Goal: Entertainment & Leisure: Consume media (video, audio)

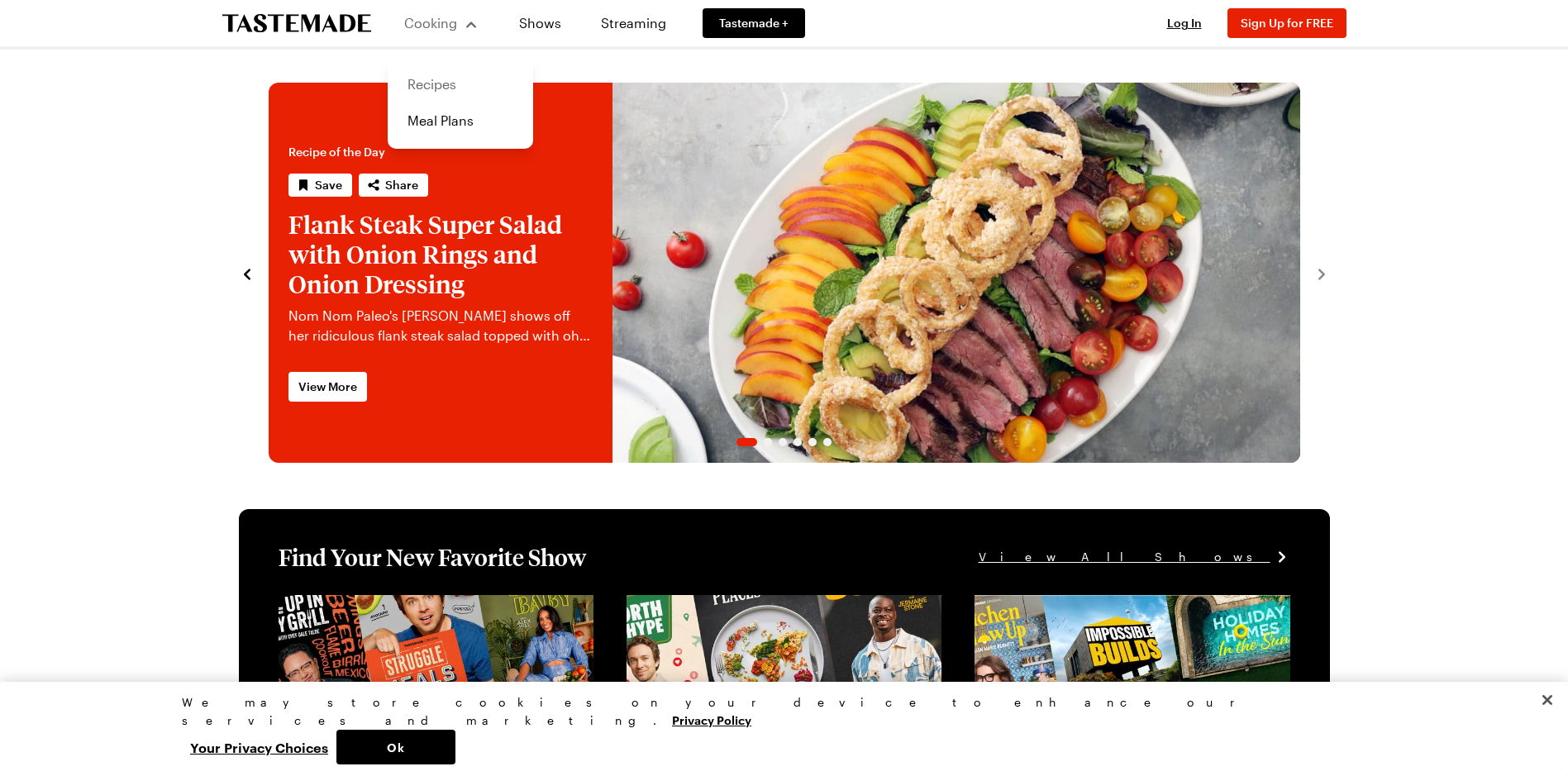
click at [445, 82] on link "Recipes" at bounding box center [460, 84] width 126 height 36
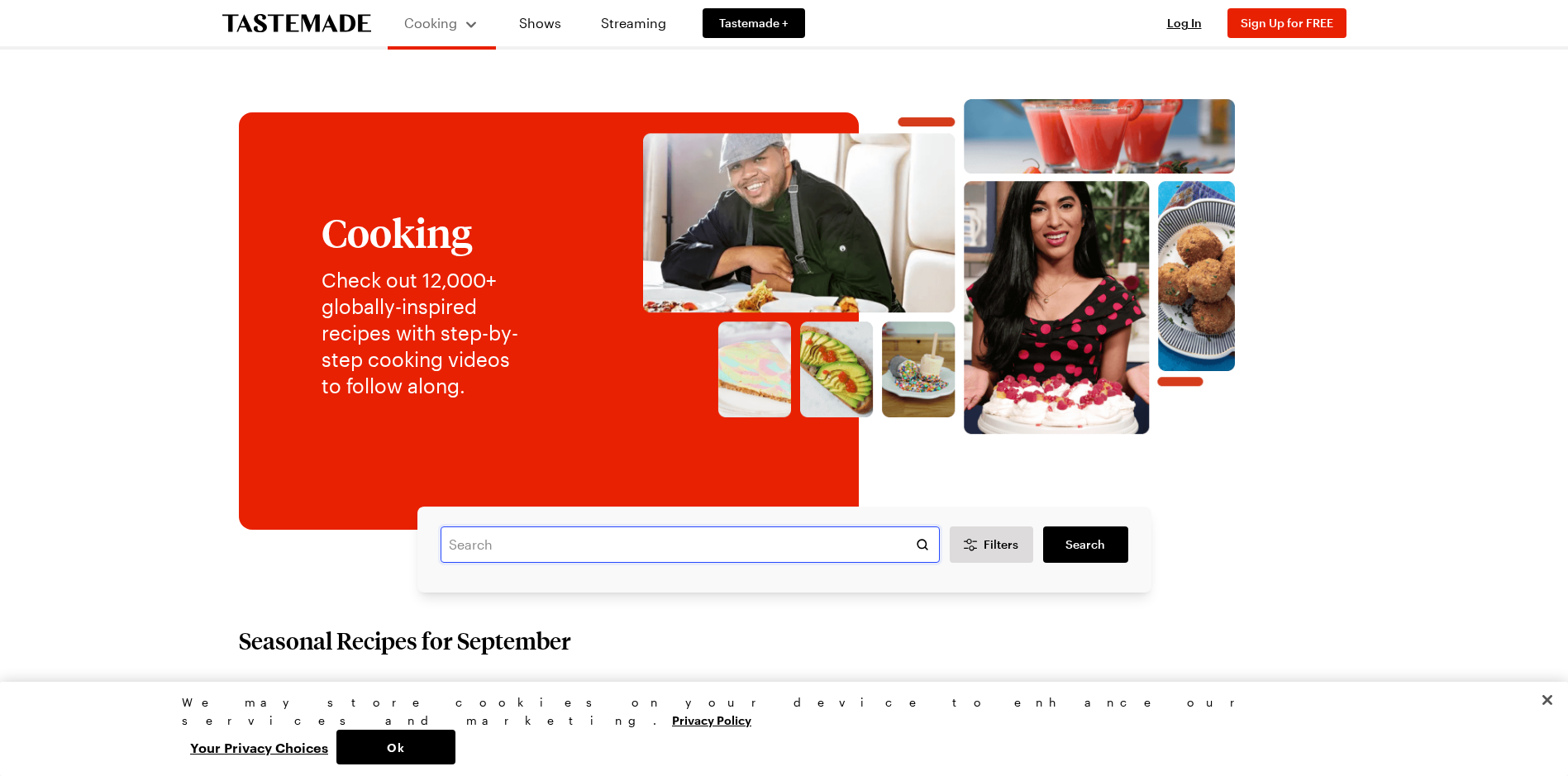
click at [522, 541] on input "text" at bounding box center [690, 545] width 499 height 36
type input "coffee"
click at [1089, 545] on span "Search" at bounding box center [1085, 544] width 40 height 16
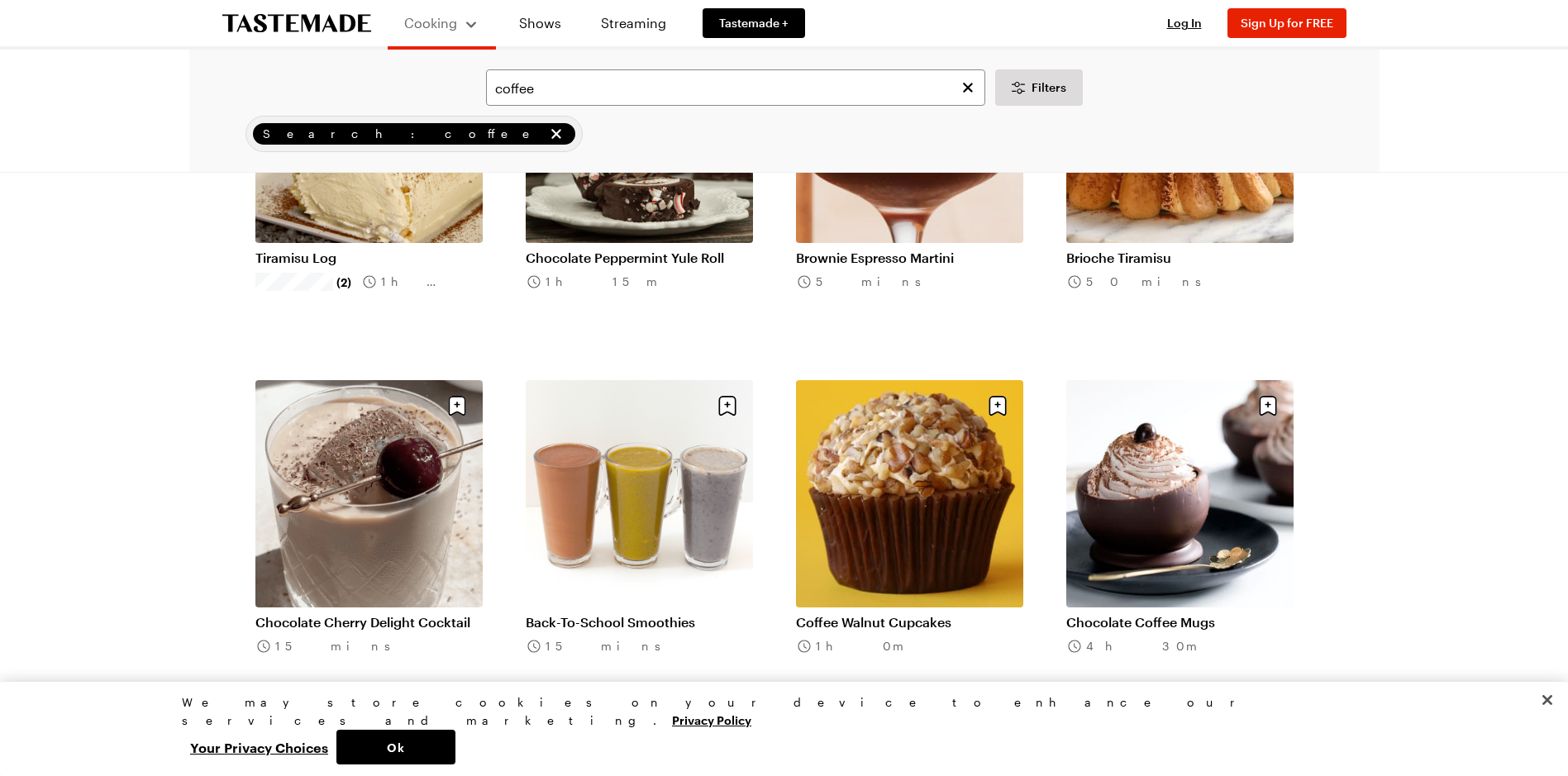
scroll to position [1405, 0]
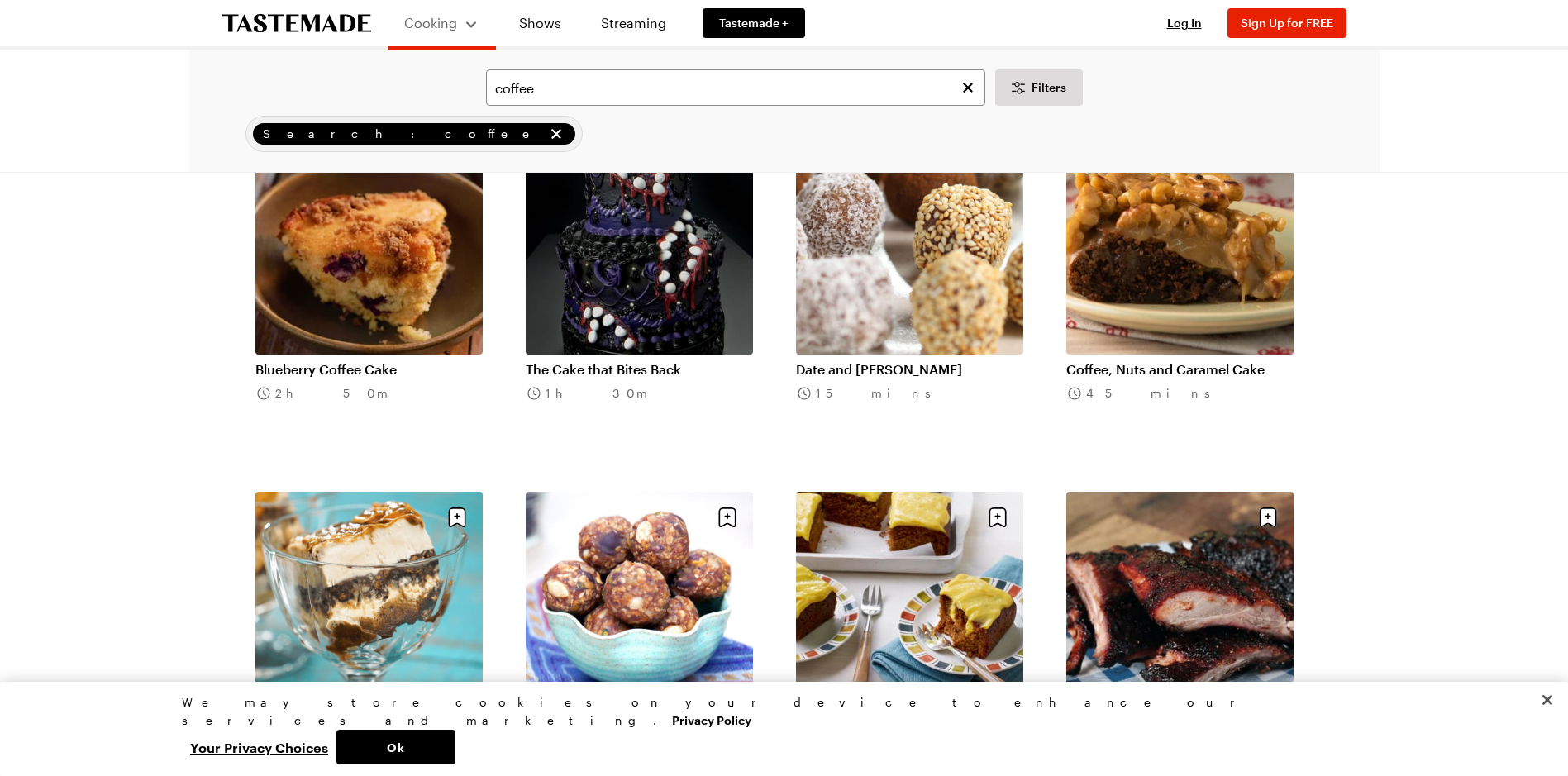
scroll to position [3884, 0]
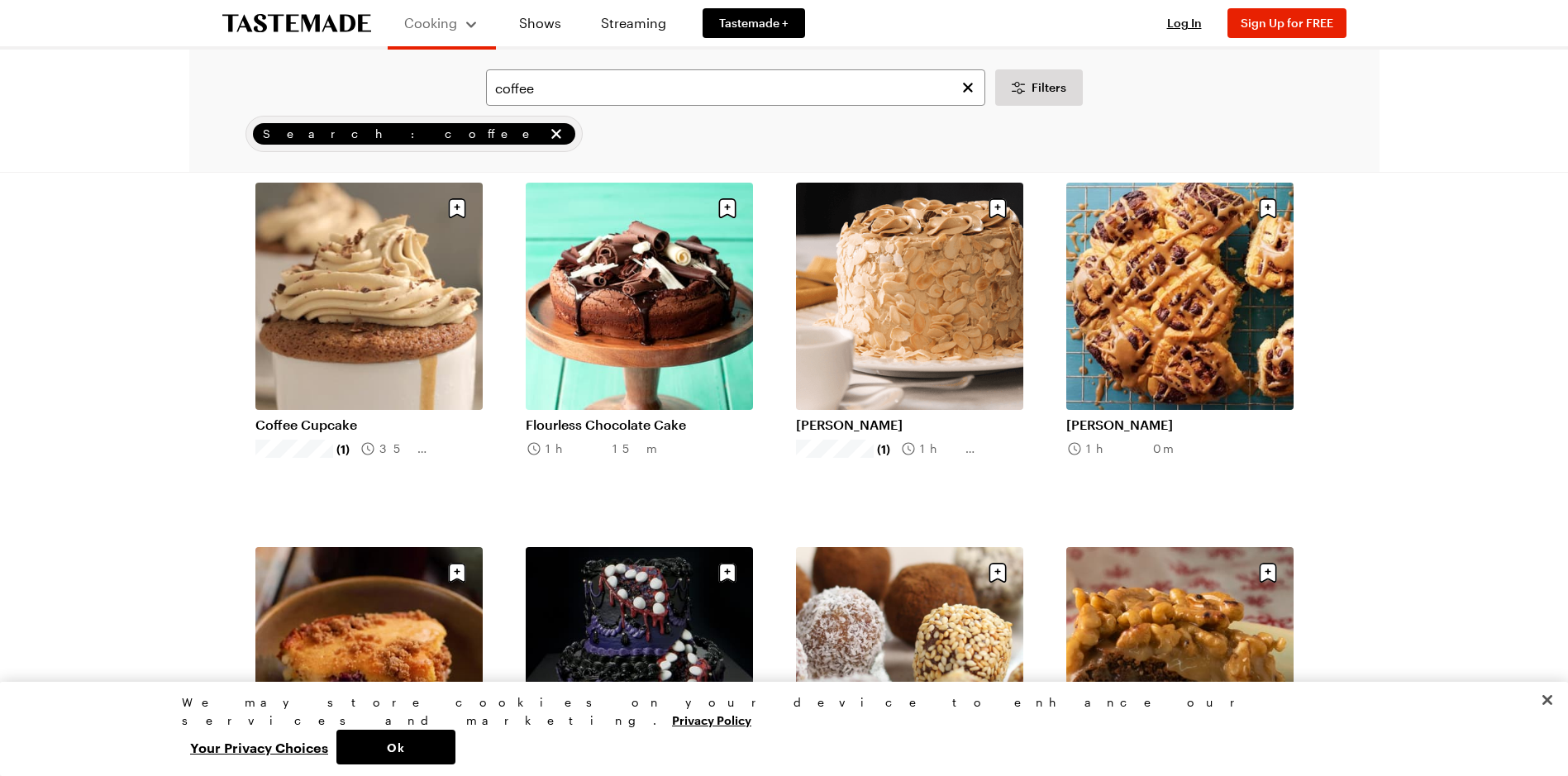
scroll to position [3306, 0]
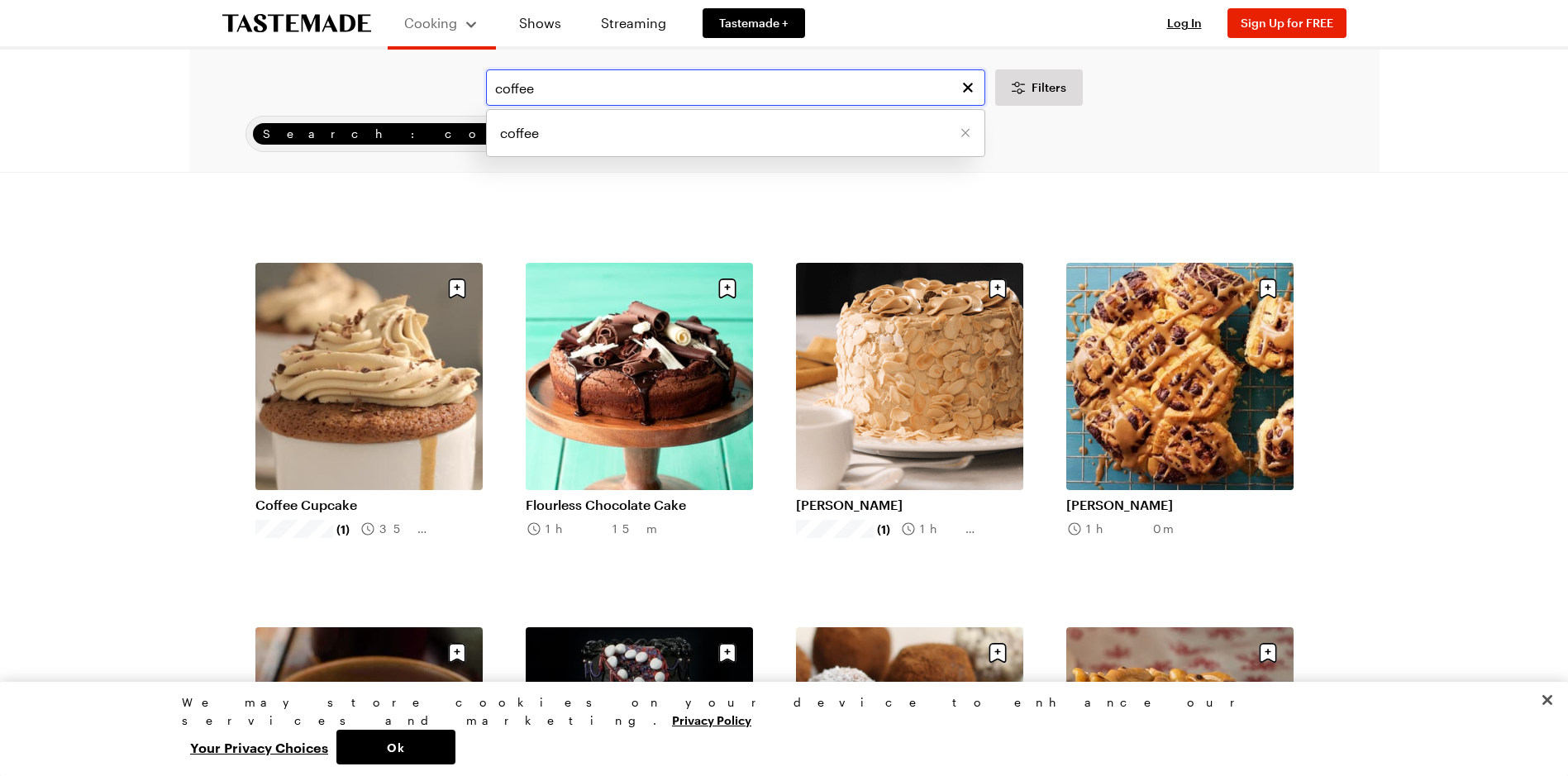
drag, startPoint x: 548, startPoint y: 90, endPoint x: 489, endPoint y: 76, distance: 60.6
click at [489, 76] on input "coffee" at bounding box center [735, 87] width 499 height 36
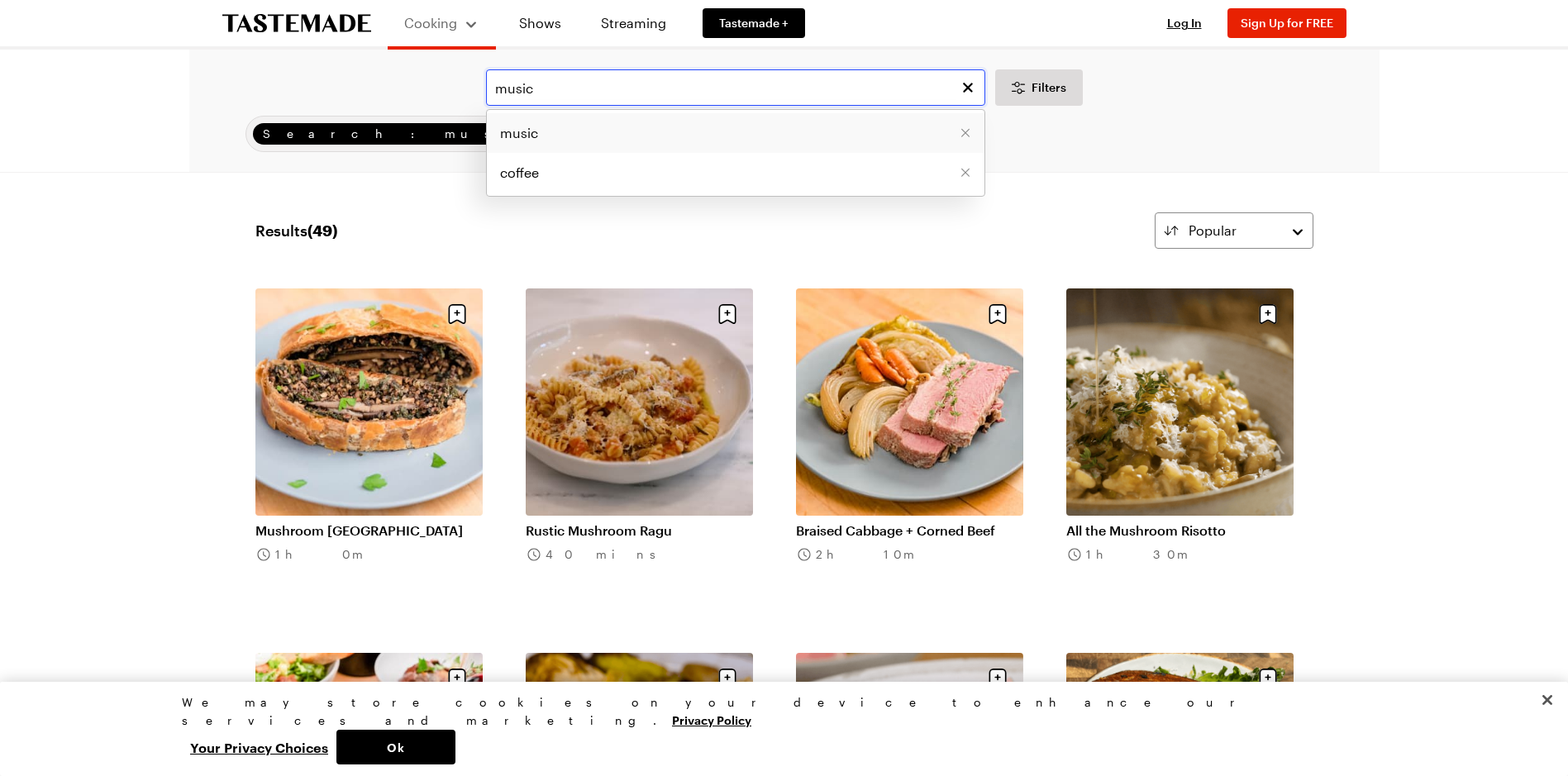
type input "music"
click at [695, 128] on li "music" at bounding box center [735, 133] width 497 height 40
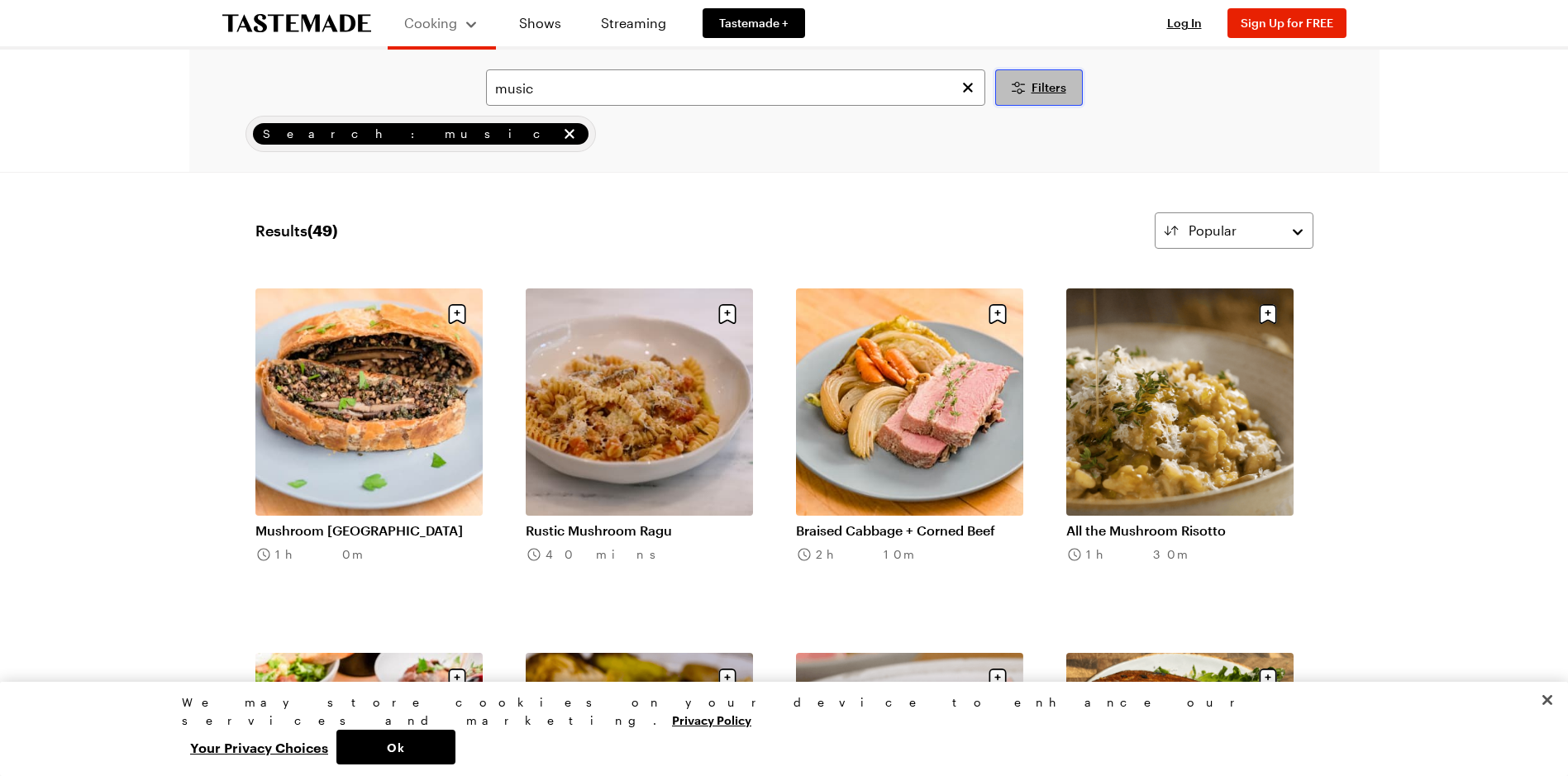
click at [1051, 91] on span "Filters" at bounding box center [1049, 87] width 35 height 16
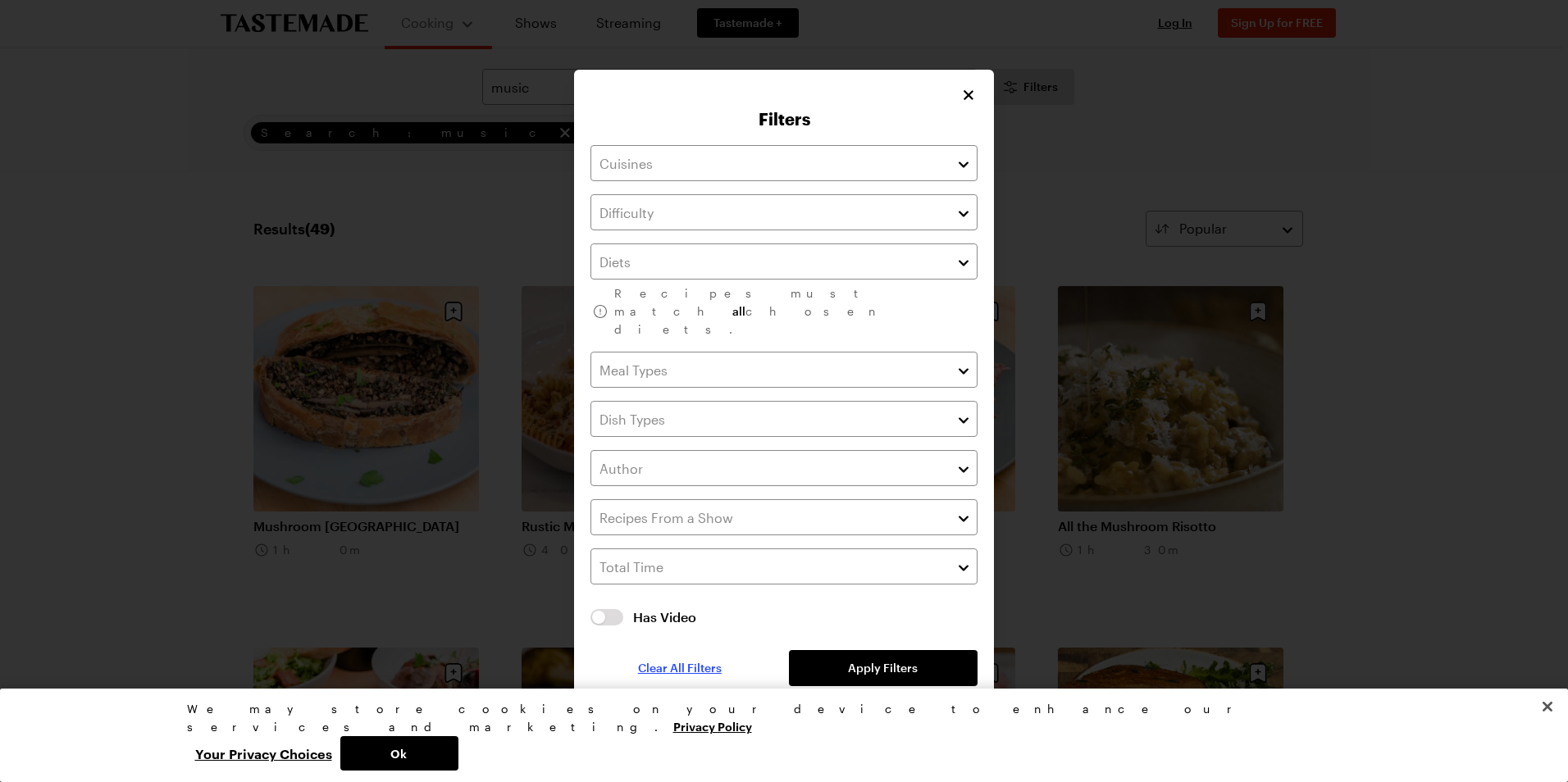
click at [680, 660] on span "Clear All Filters" at bounding box center [679, 668] width 83 height 16
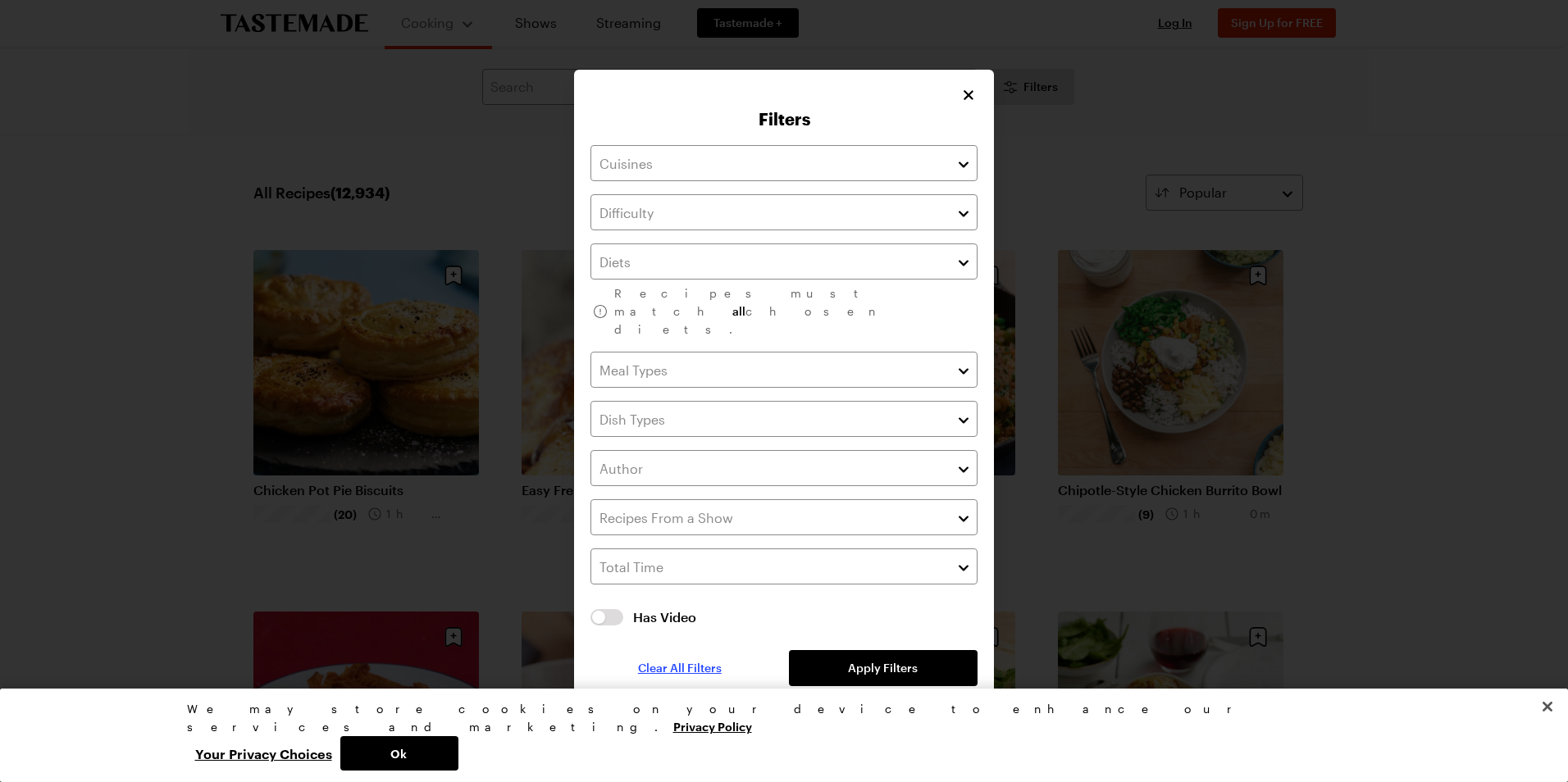
click at [677, 660] on span "Clear All Filters" at bounding box center [679, 668] width 83 height 16
click at [965, 102] on icon "Close" at bounding box center [968, 94] width 16 height 16
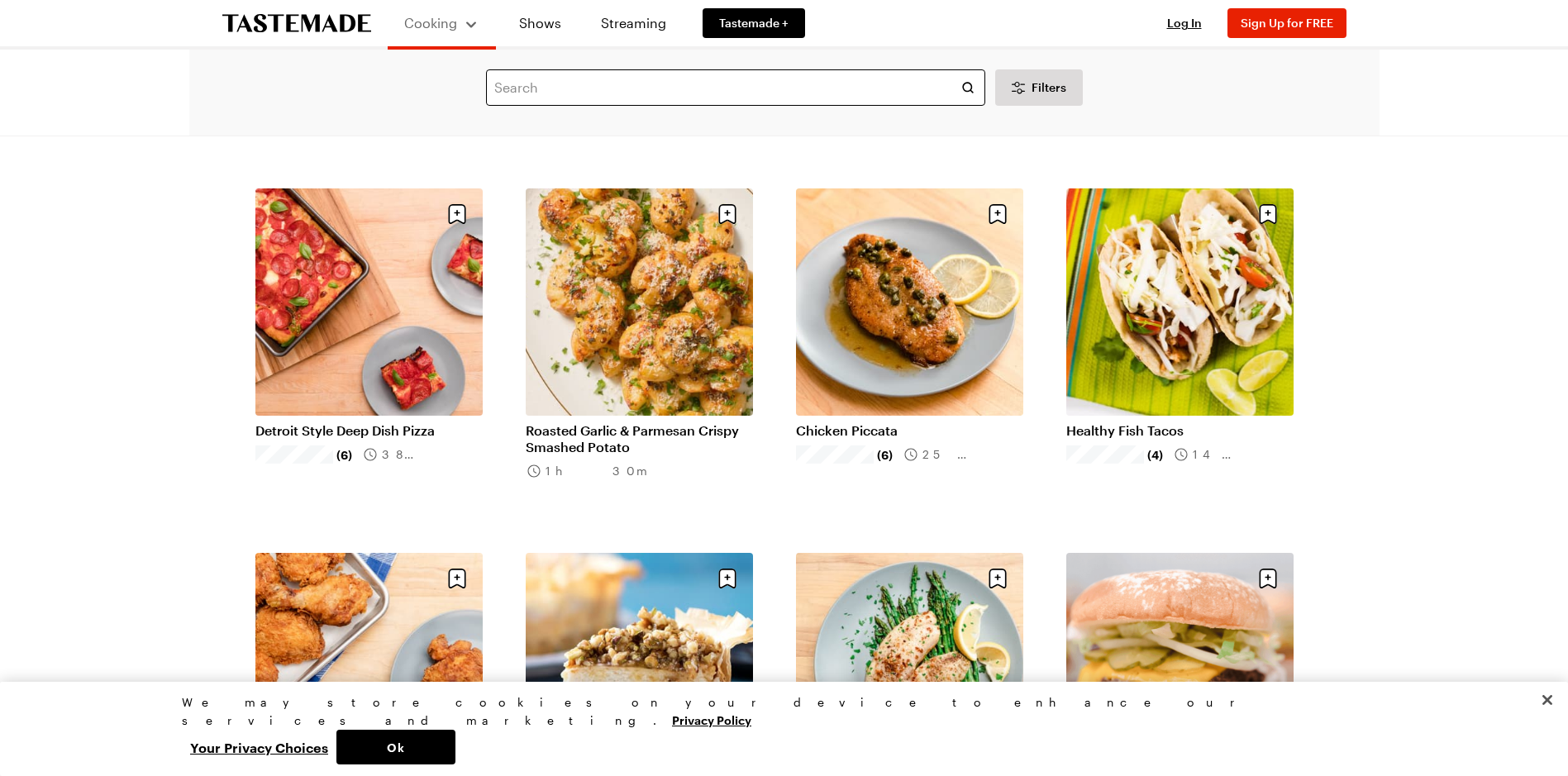
scroll to position [1239, 0]
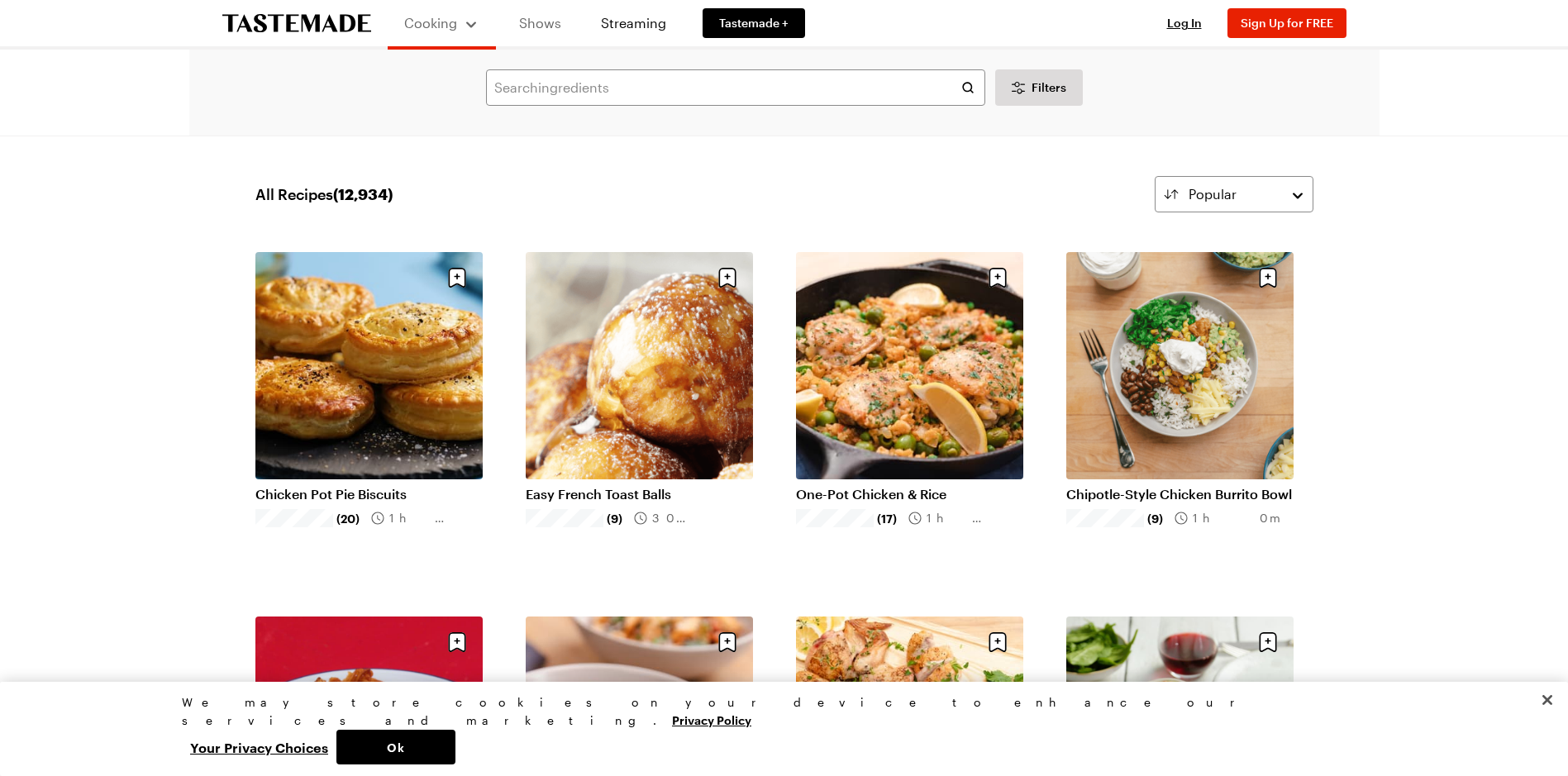
click at [546, 27] on link "Shows" at bounding box center [540, 23] width 75 height 46
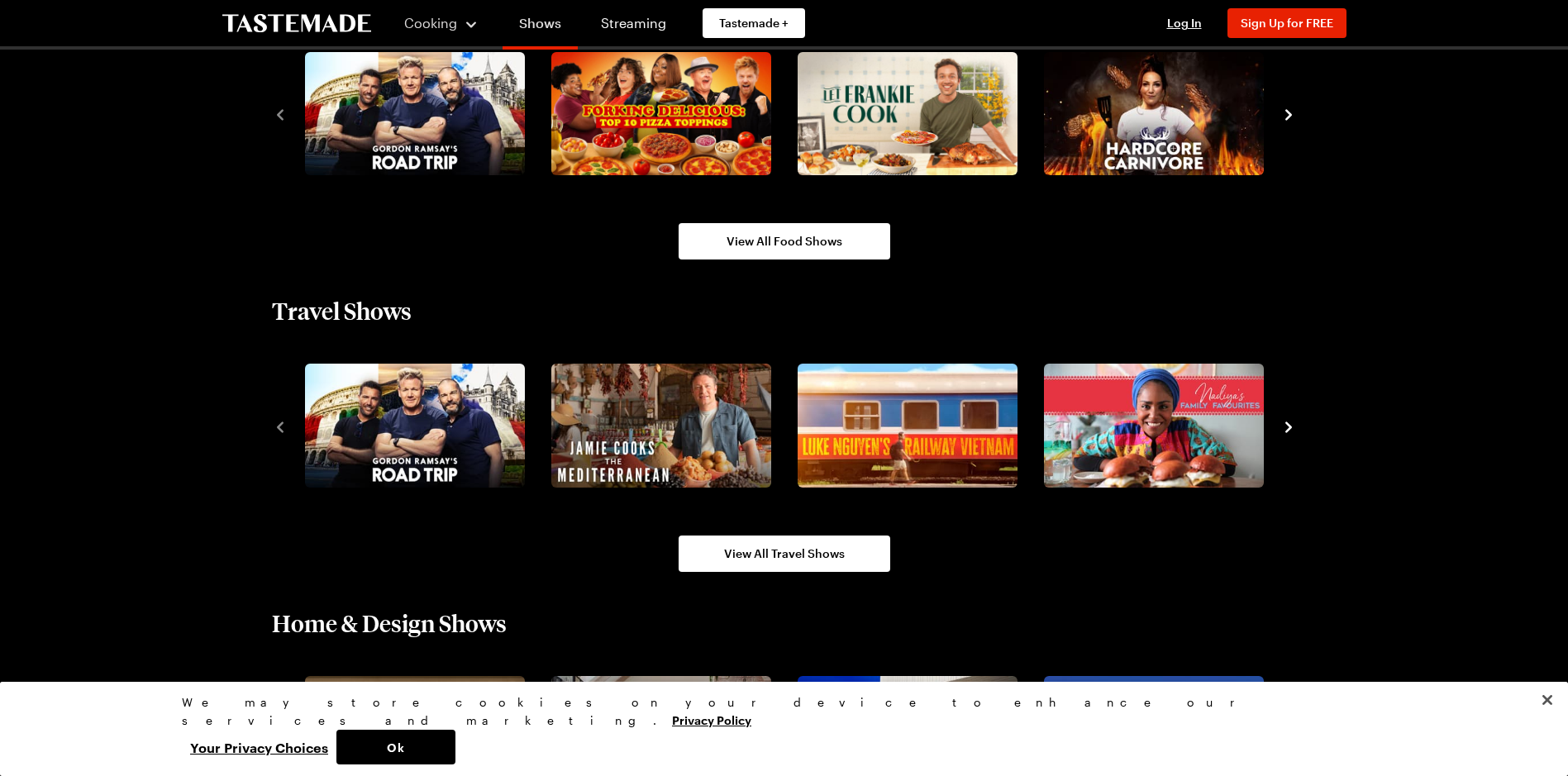
scroll to position [1588, 0]
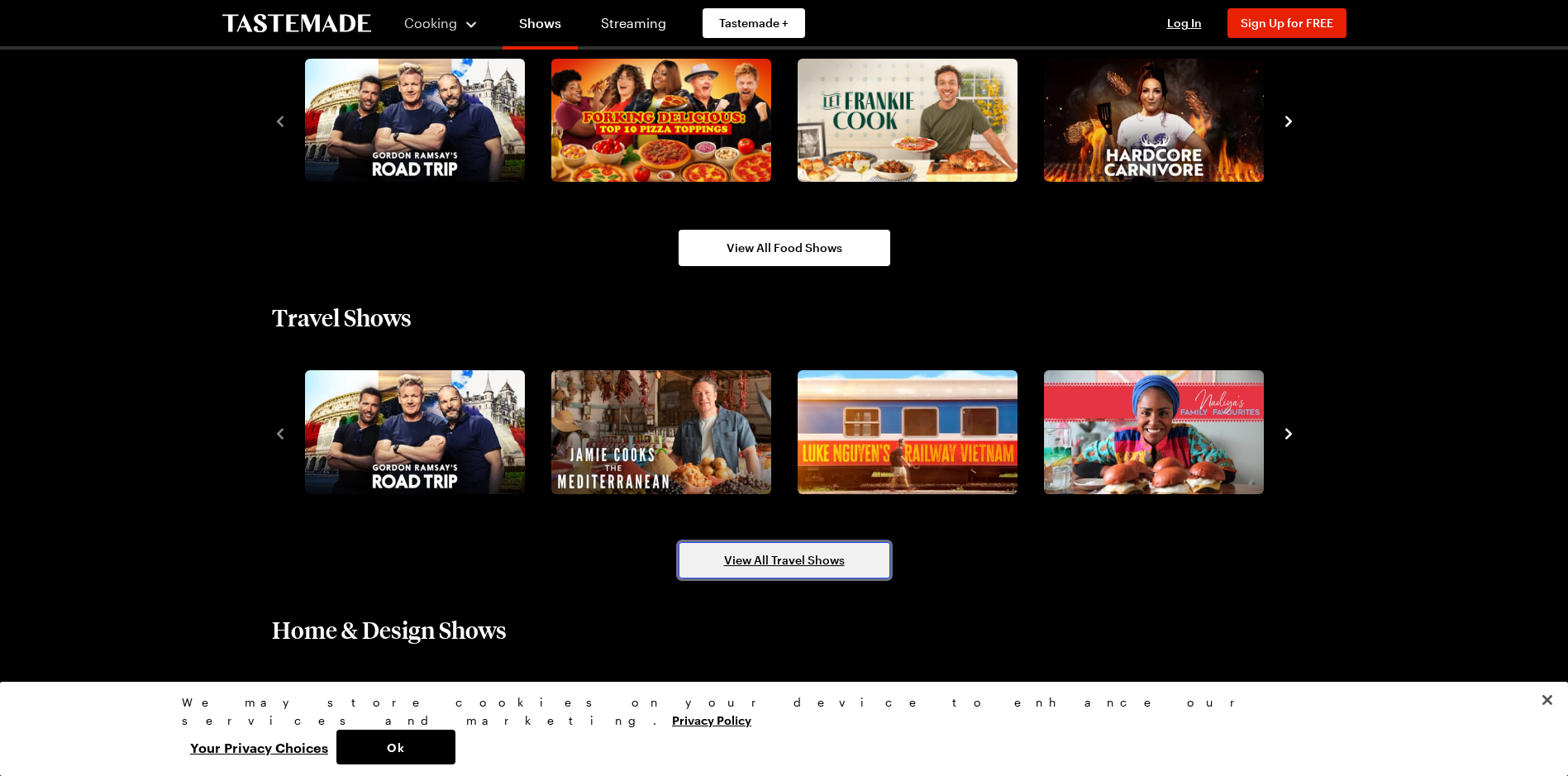
click at [722, 564] on link "View All Travel Shows" at bounding box center [784, 560] width 211 height 36
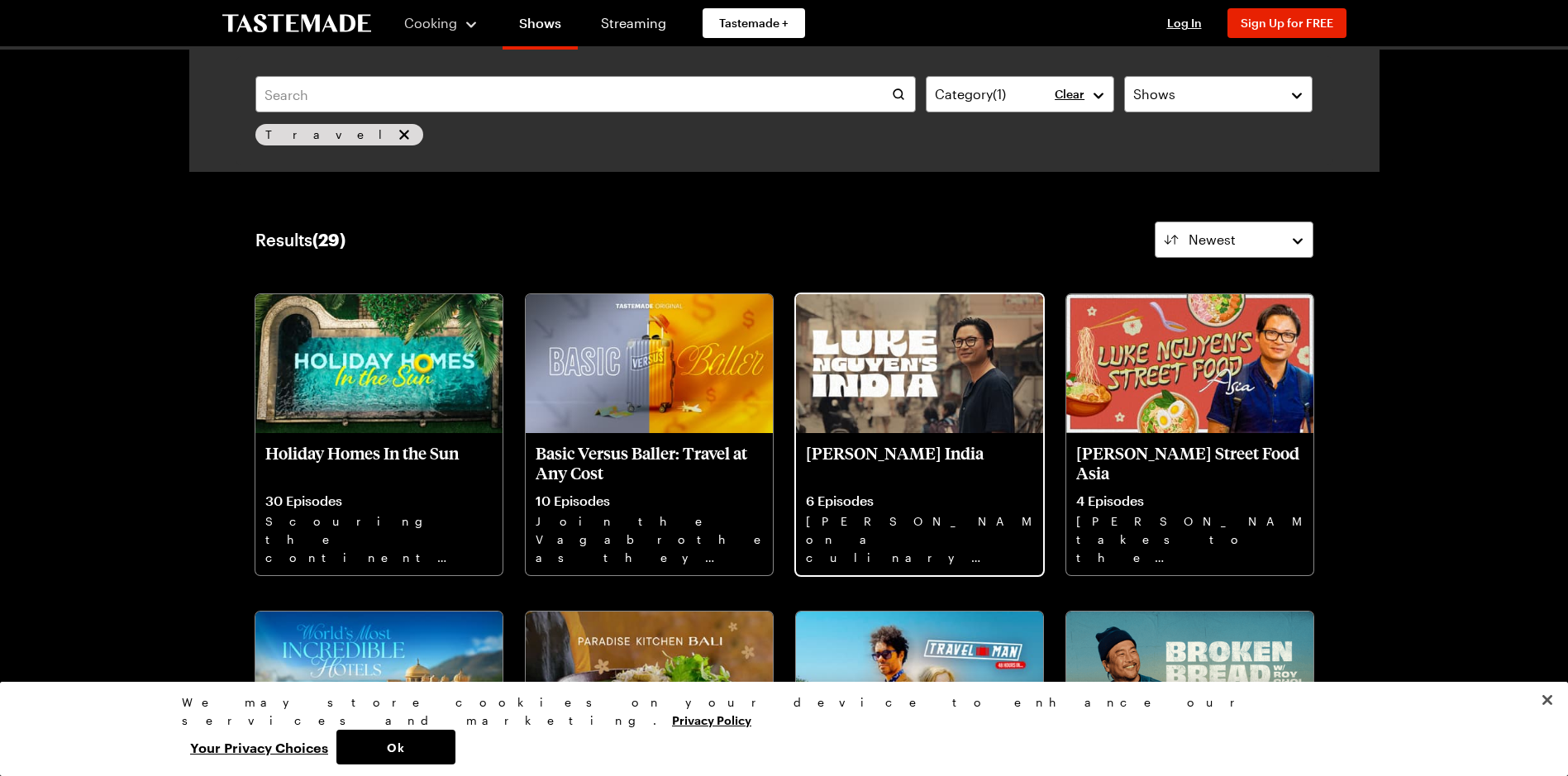
click at [879, 368] on img at bounding box center [919, 364] width 247 height 139
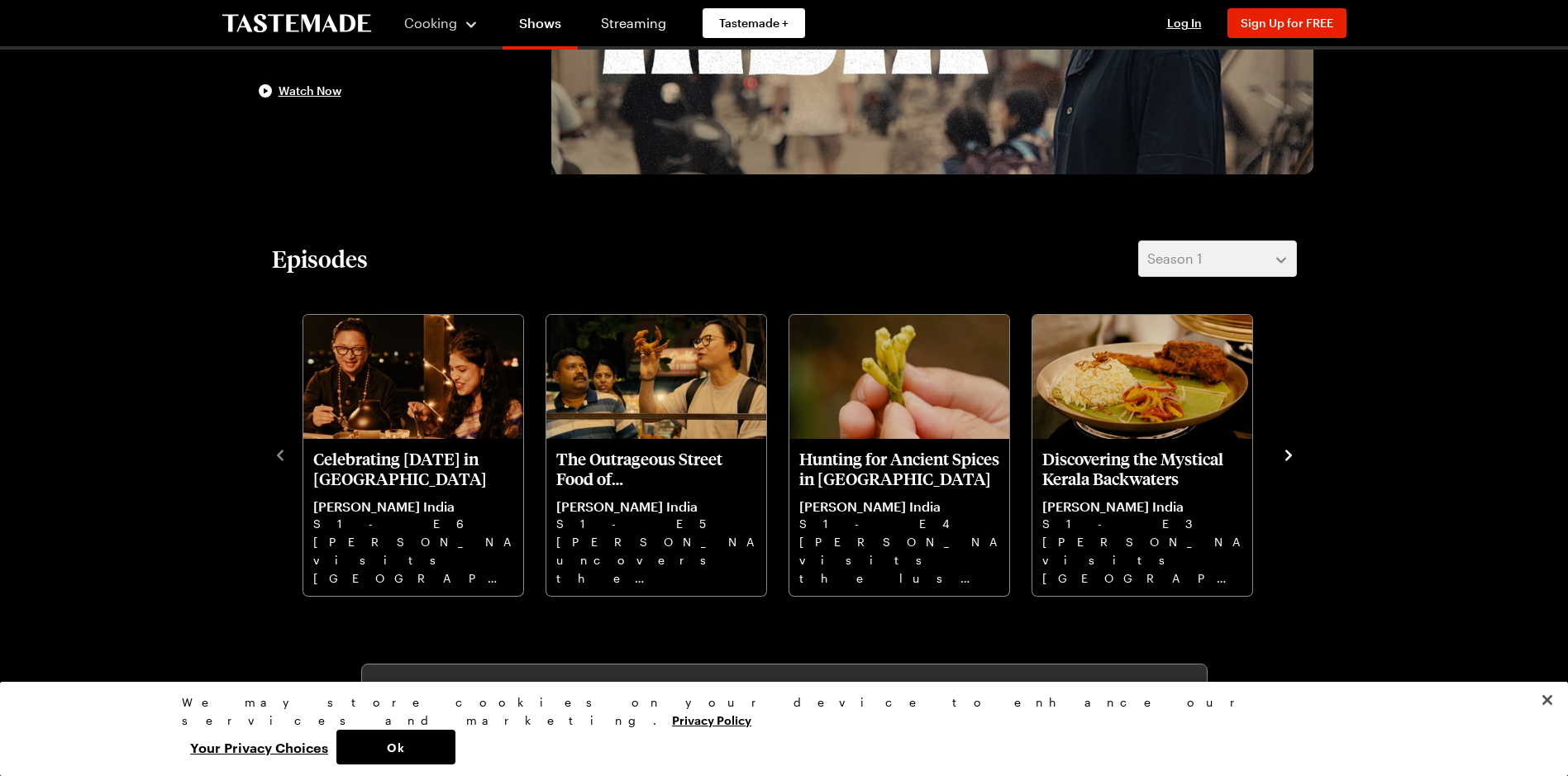
scroll to position [331, 0]
click at [1289, 459] on icon "navigate to next item" at bounding box center [1288, 454] width 16 height 16
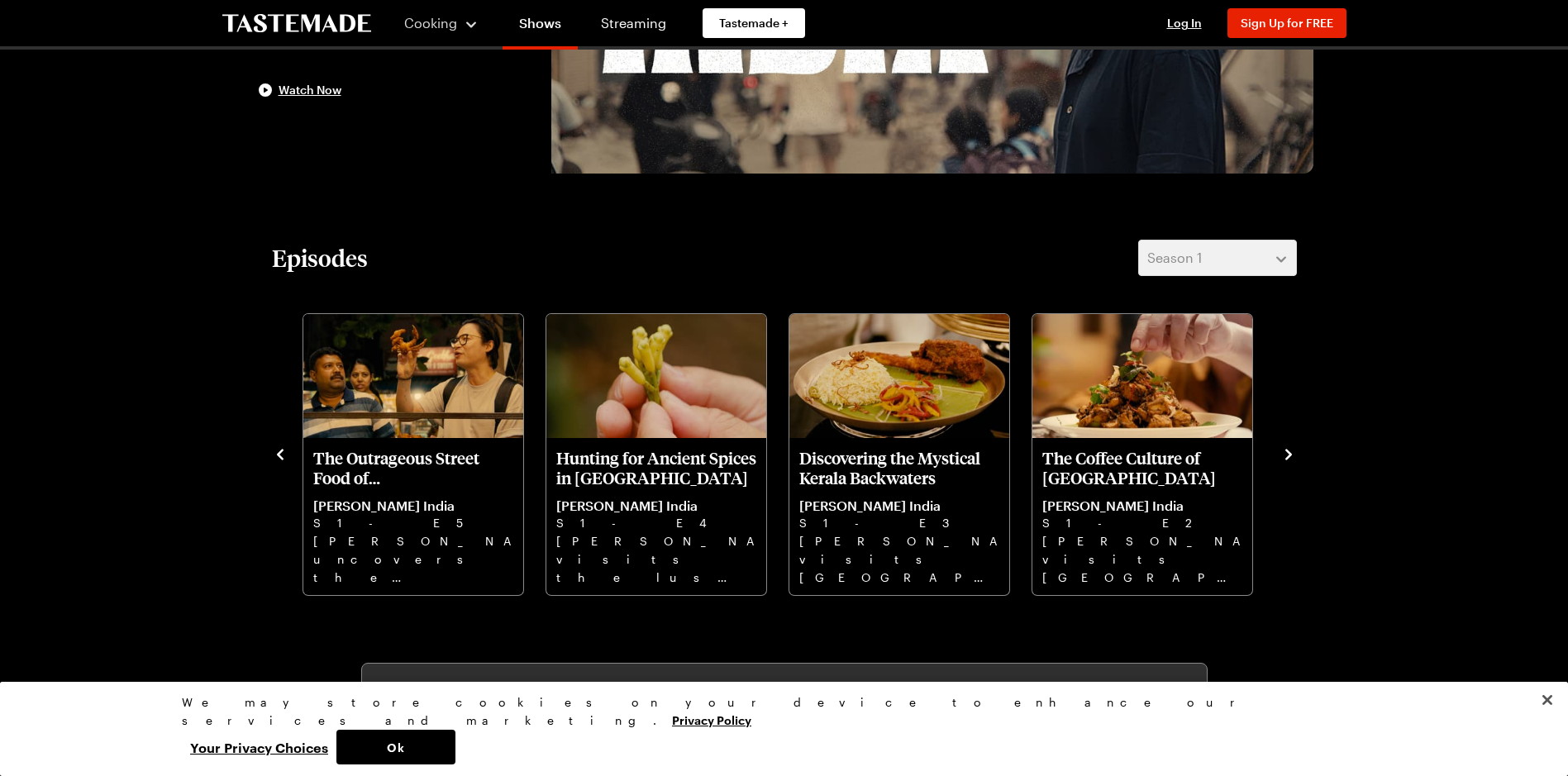
click at [1286, 453] on icon "navigate to next item" at bounding box center [1288, 454] width 16 height 16
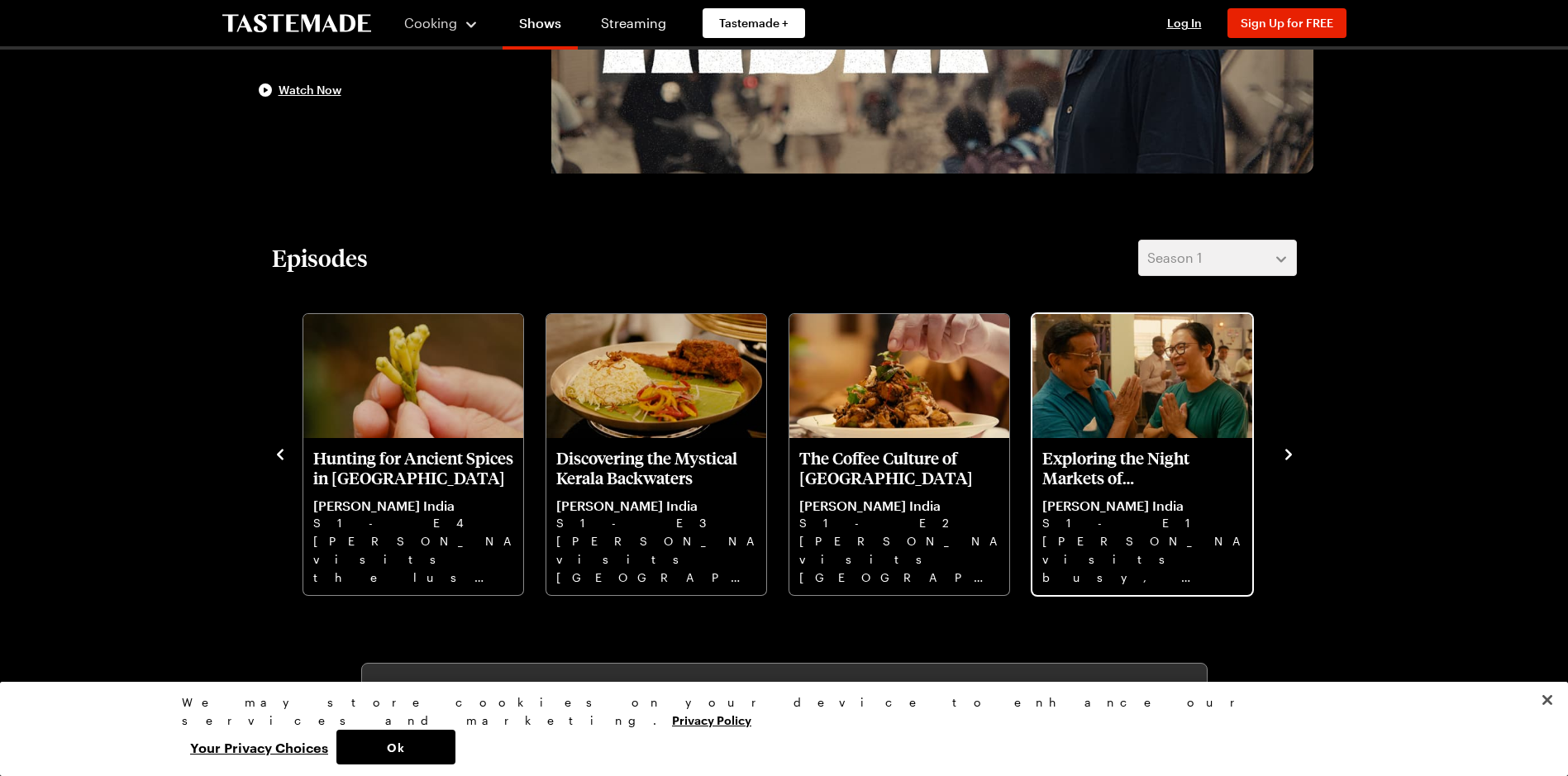
click at [1163, 473] on p "Exploring the Night Markets of [GEOGRAPHIC_DATA]" at bounding box center [1142, 468] width 200 height 40
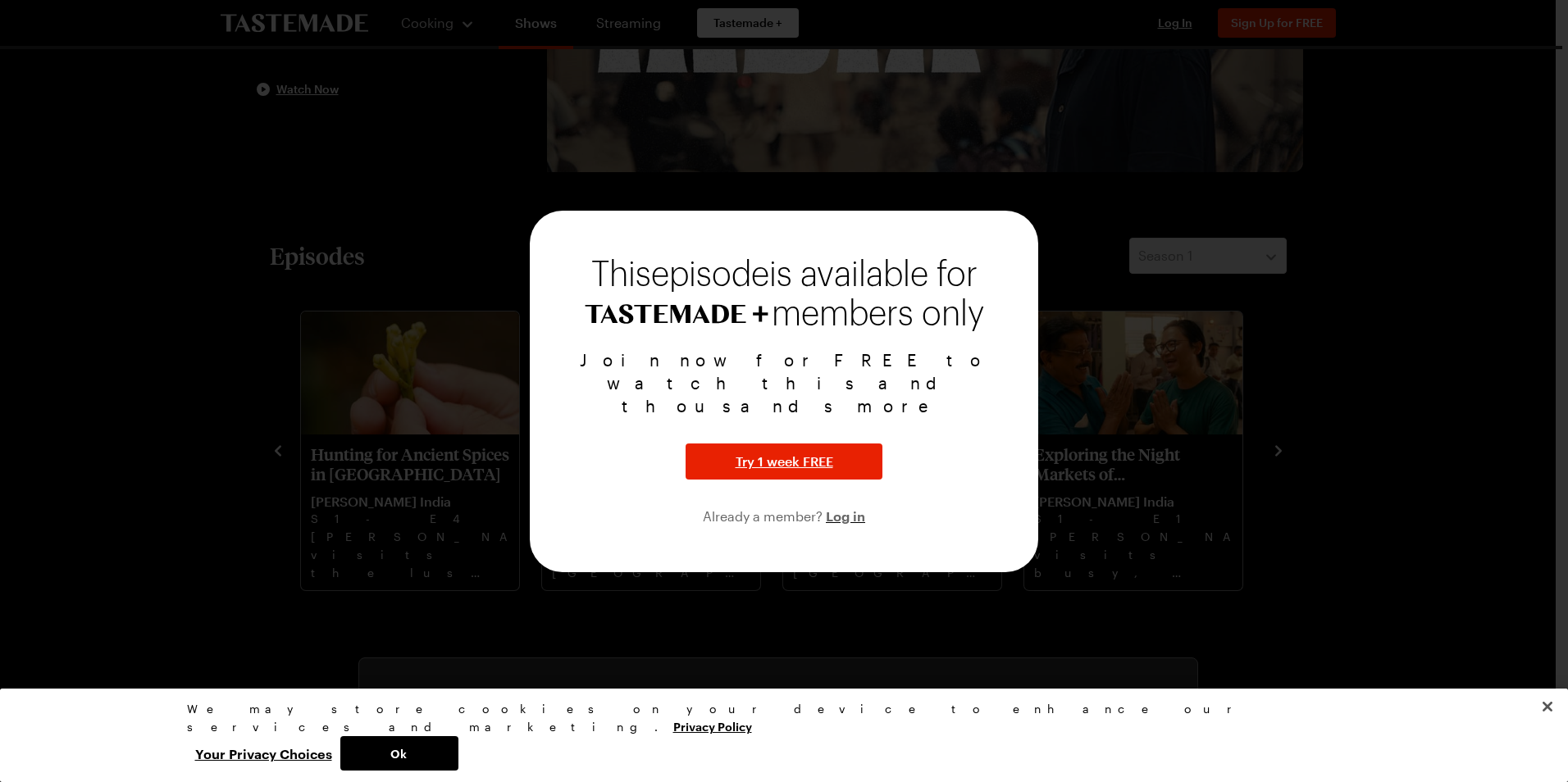
click at [911, 595] on div at bounding box center [784, 391] width 1568 height 782
